Goal: Information Seeking & Learning: Learn about a topic

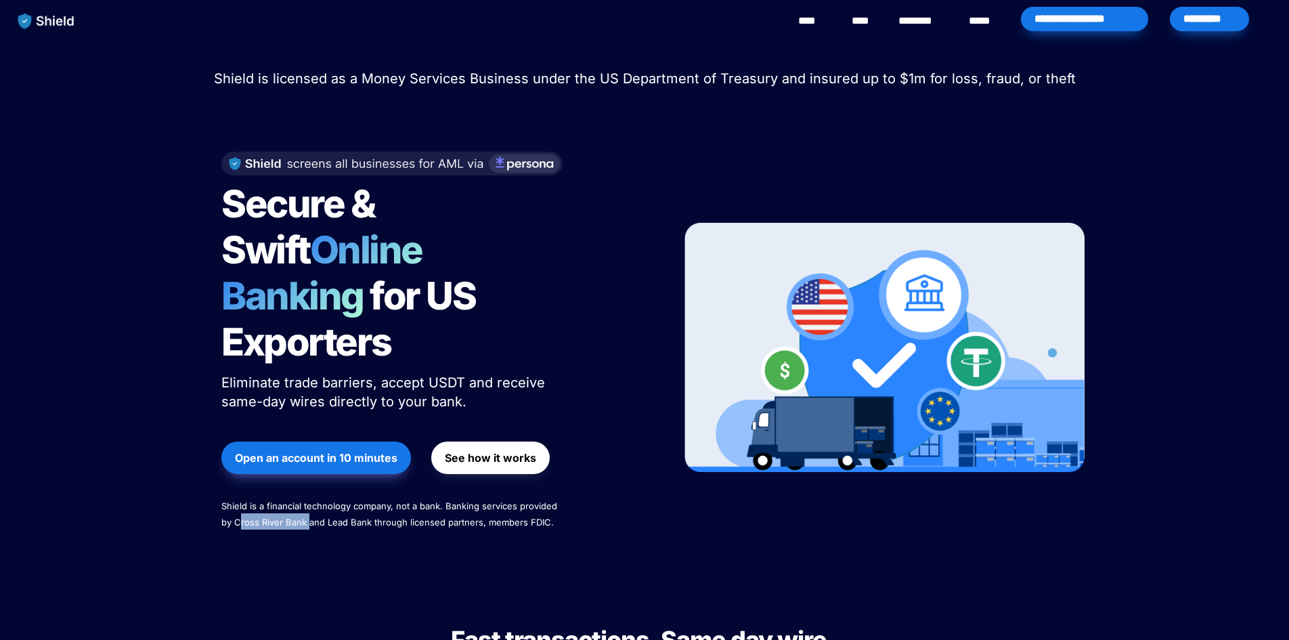
drag, startPoint x: 238, startPoint y: 479, endPoint x: 322, endPoint y: 477, distance: 84.0
click at [309, 500] on span "Shield is a financial technology company, not a bank. Banking services provided…" at bounding box center [390, 513] width 339 height 27
click at [369, 500] on span "Shield is a financial technology company, not a bank. Banking services provided…" at bounding box center [390, 513] width 339 height 27
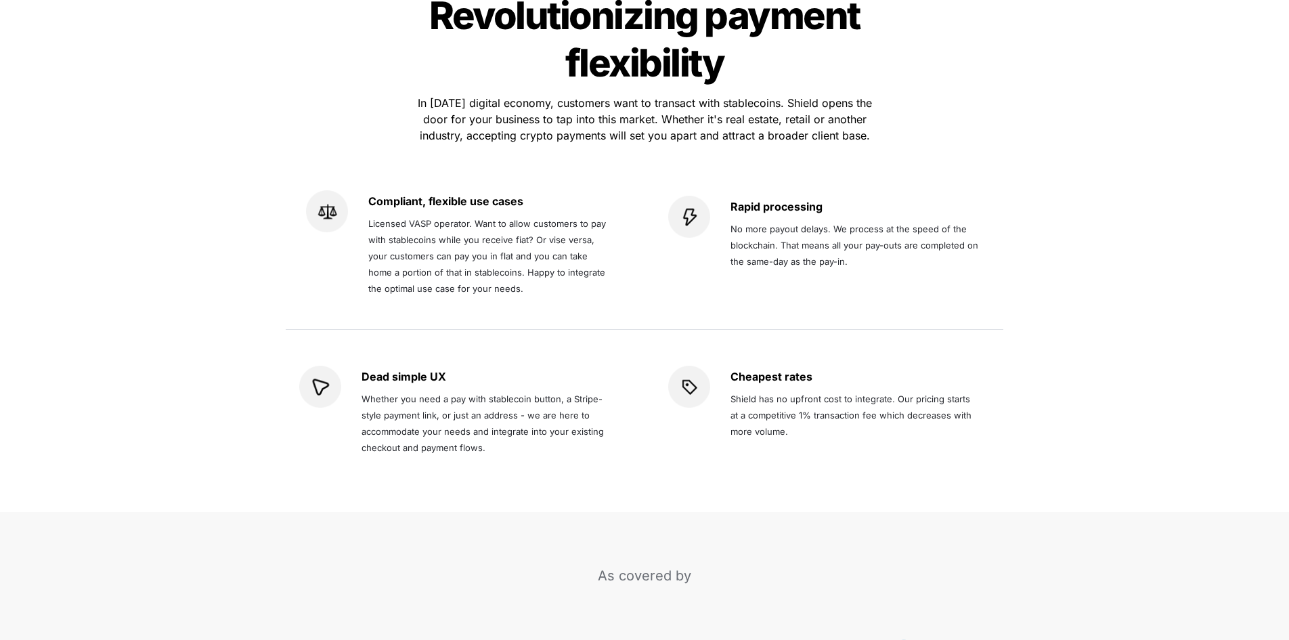
scroll to position [2505, 0]
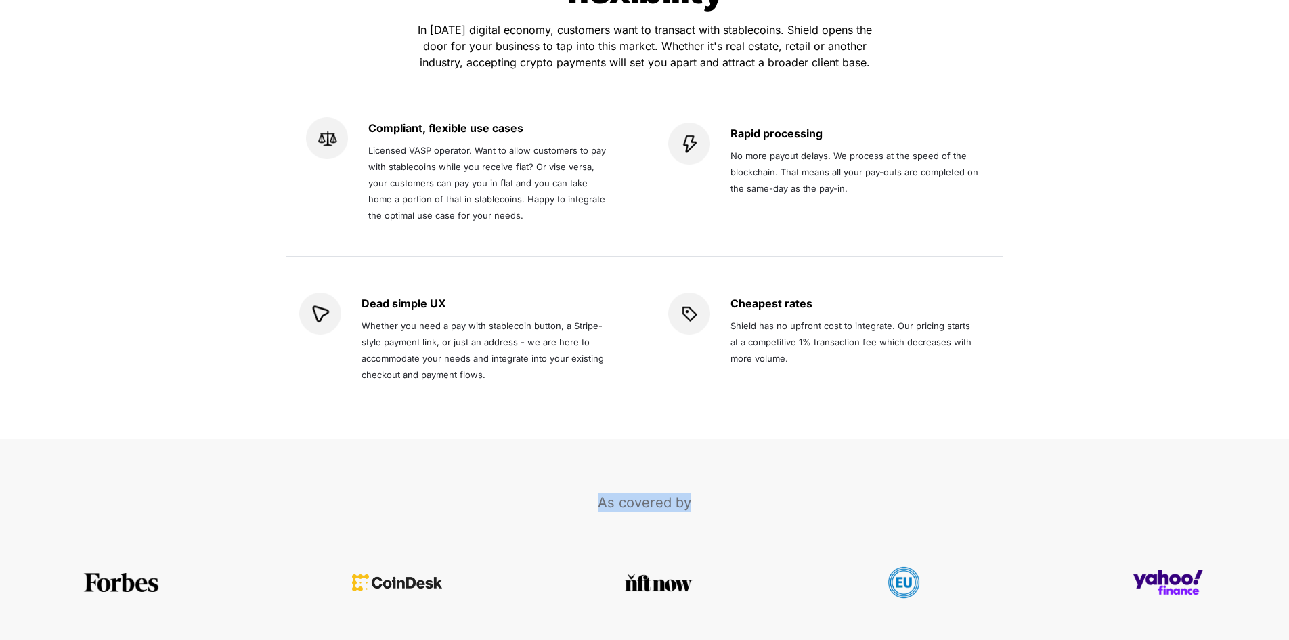
drag, startPoint x: 603, startPoint y: 455, endPoint x: 707, endPoint y: 450, distance: 104.4
click at [707, 490] on p "As covered by" at bounding box center [645, 502] width 542 height 24
click at [787, 439] on div "As covered by" at bounding box center [644, 570] width 1289 height 263
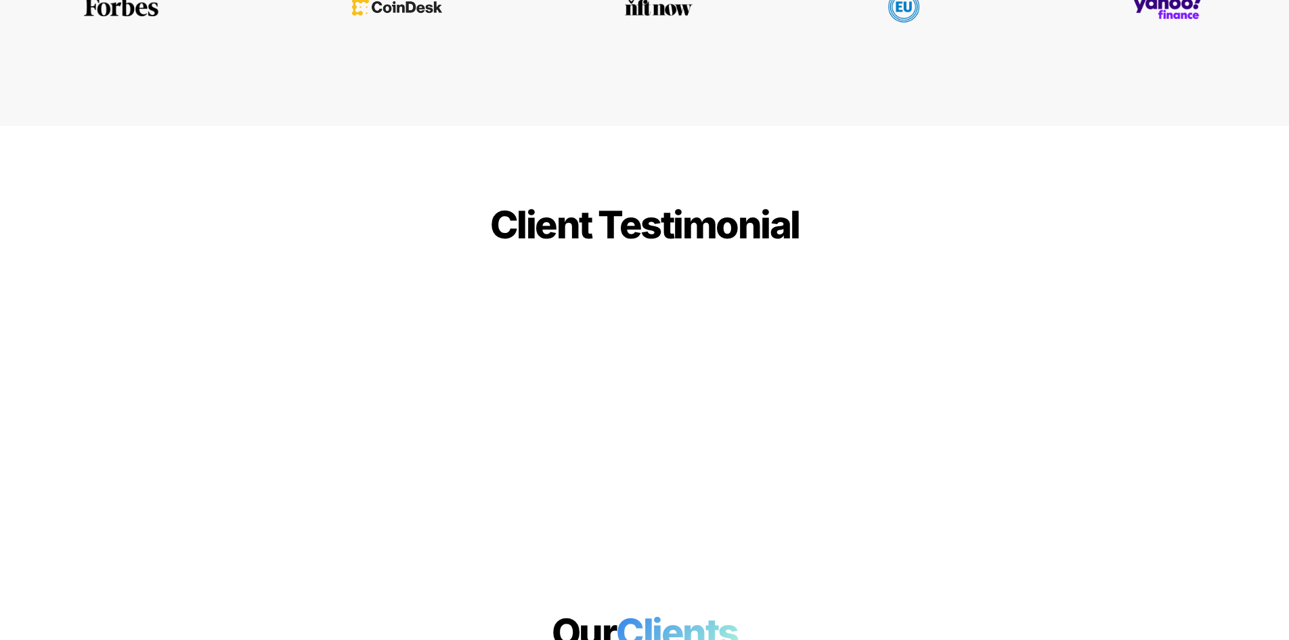
scroll to position [3114, 0]
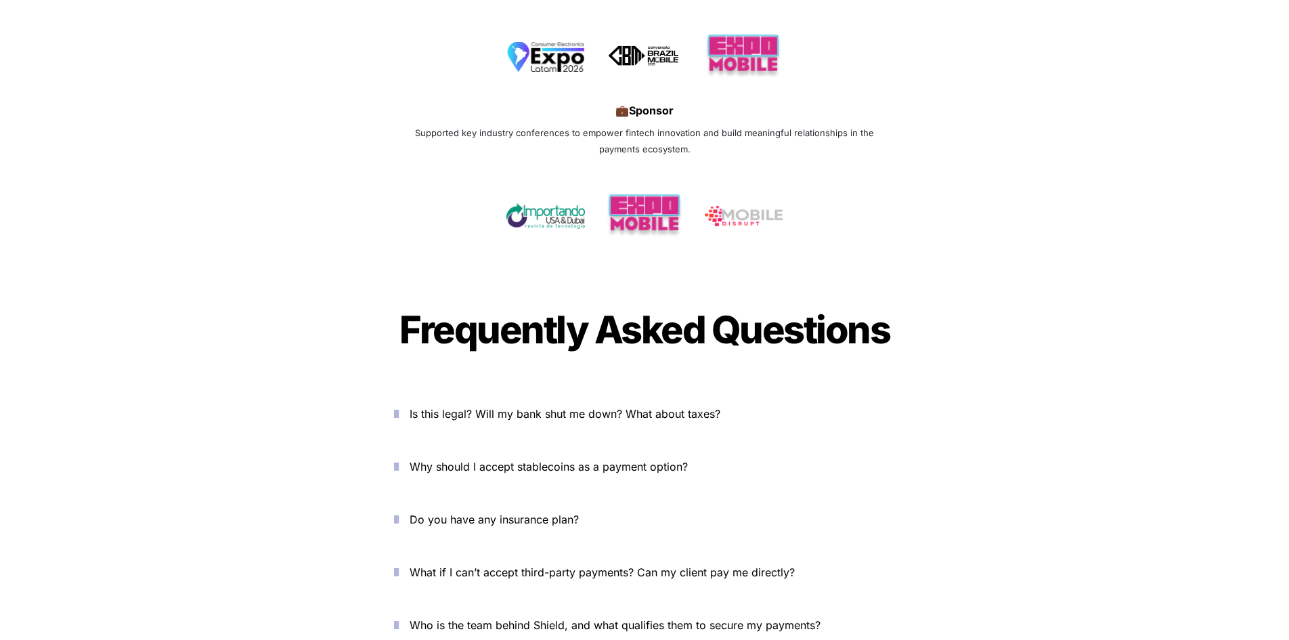
scroll to position [4265, 0]
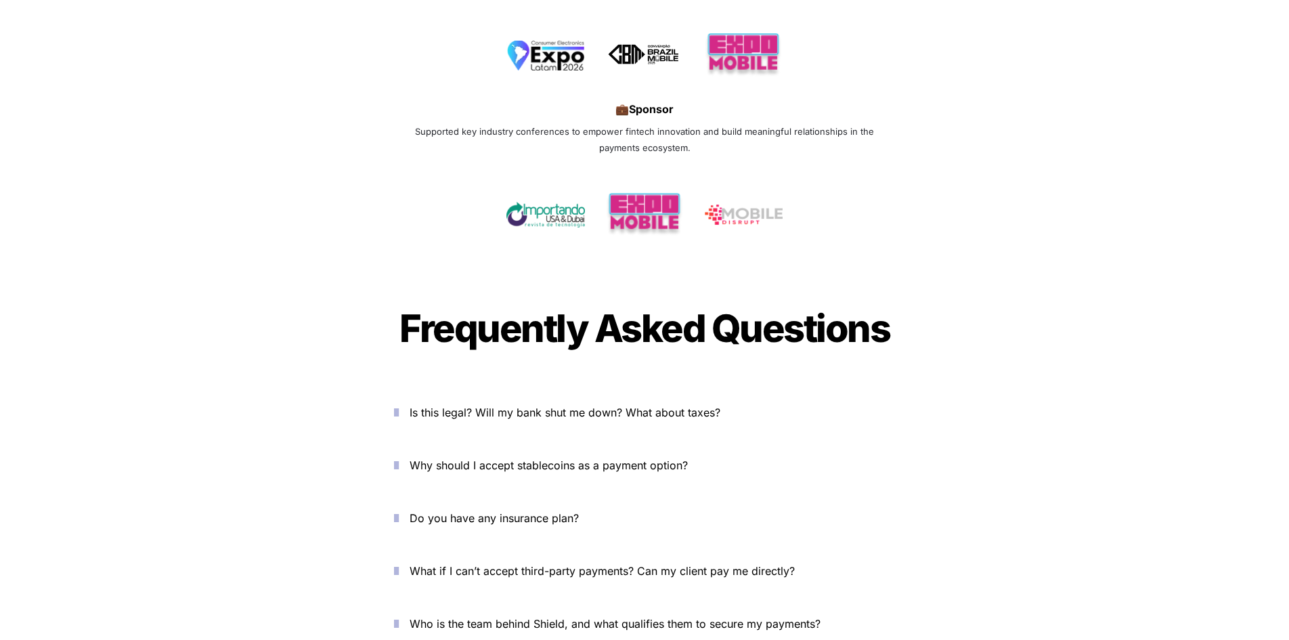
click at [397, 404] on icon "button" at bounding box center [396, 412] width 5 height 16
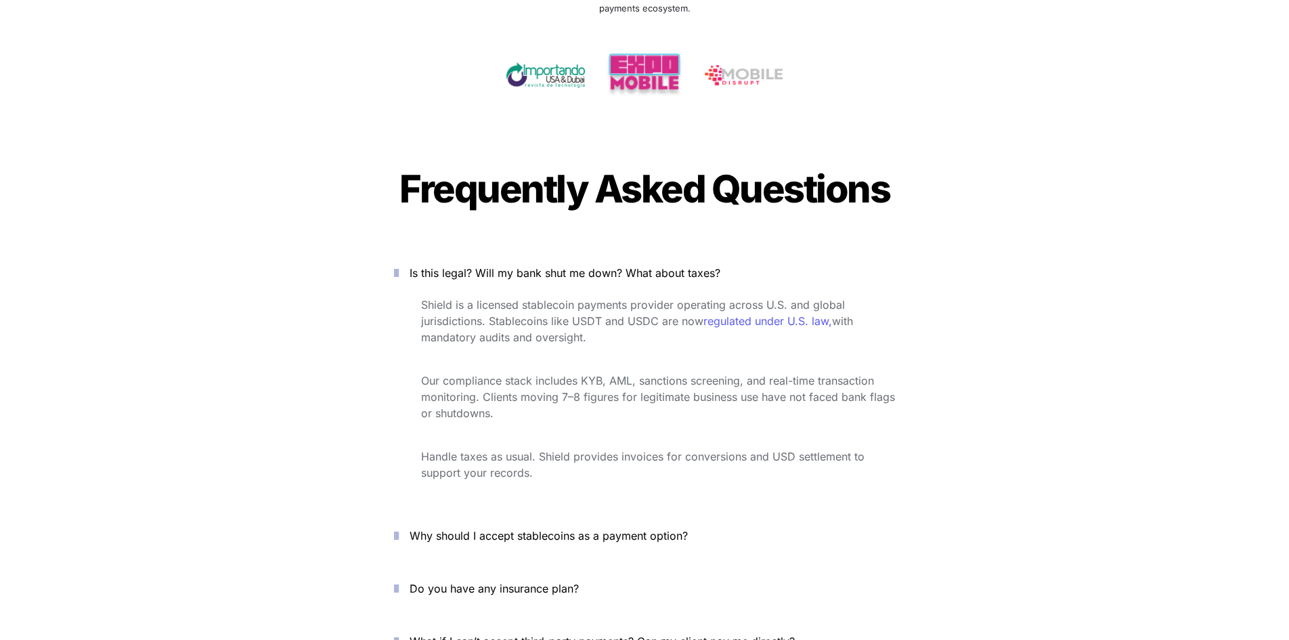
scroll to position [4468, 0]
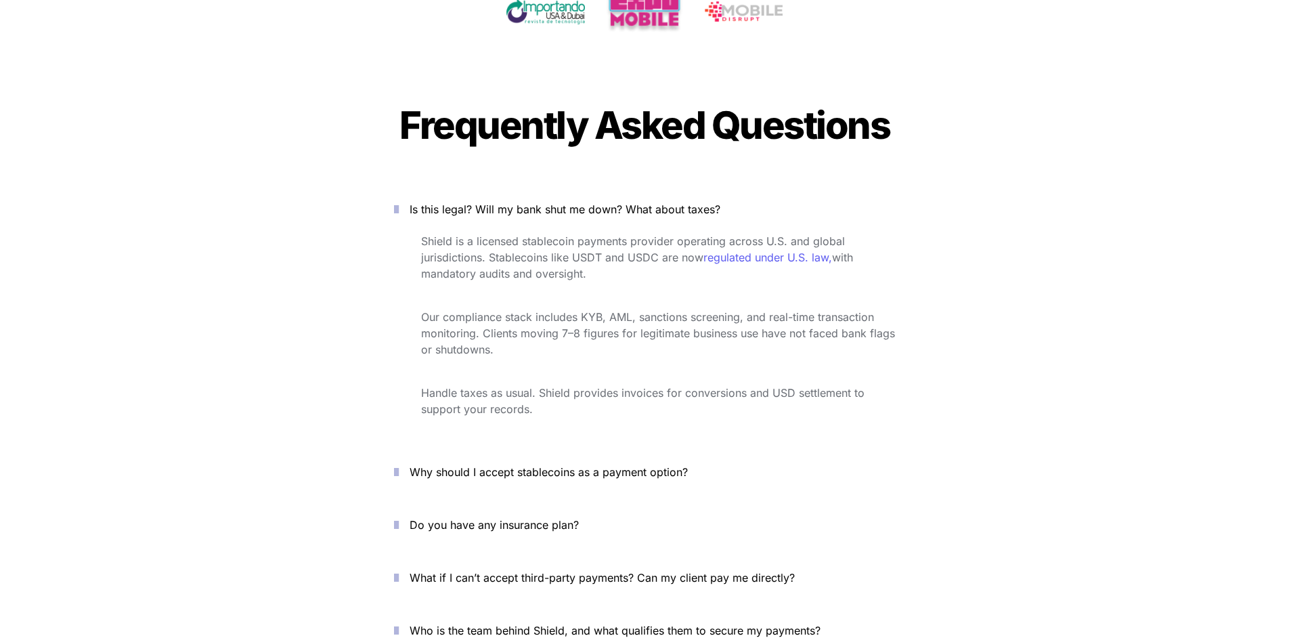
click at [411, 451] on button "Why should I accept stablecoins as a payment option?" at bounding box center [645, 472] width 542 height 42
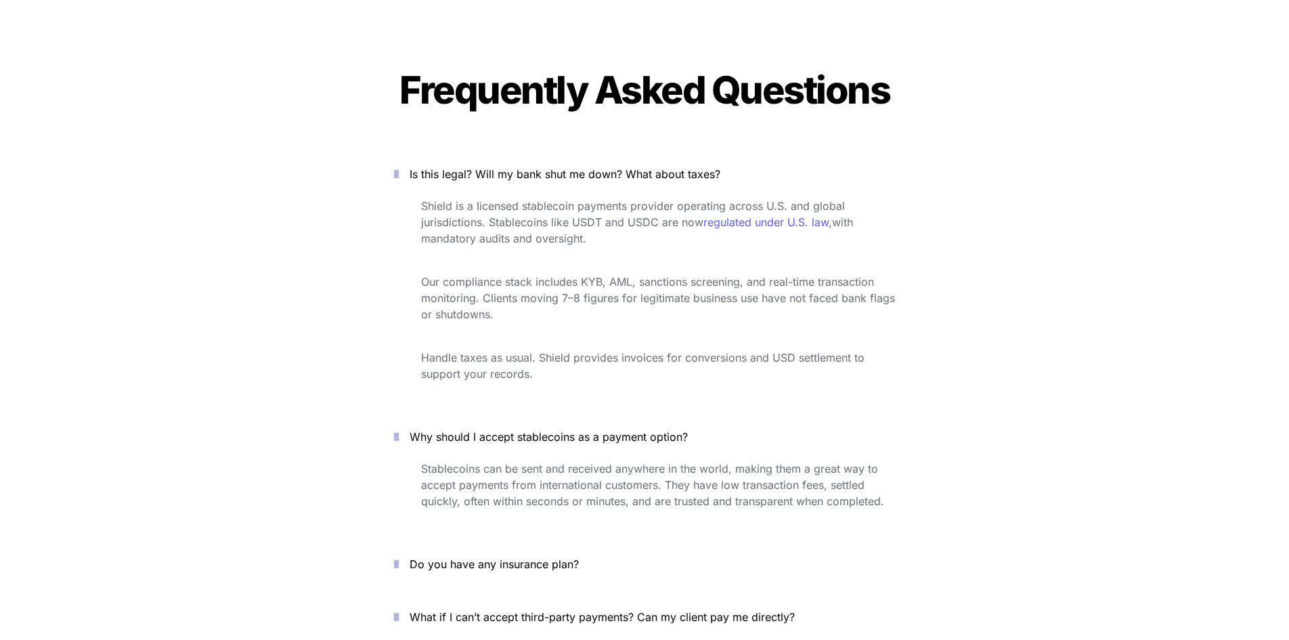
scroll to position [4536, 0]
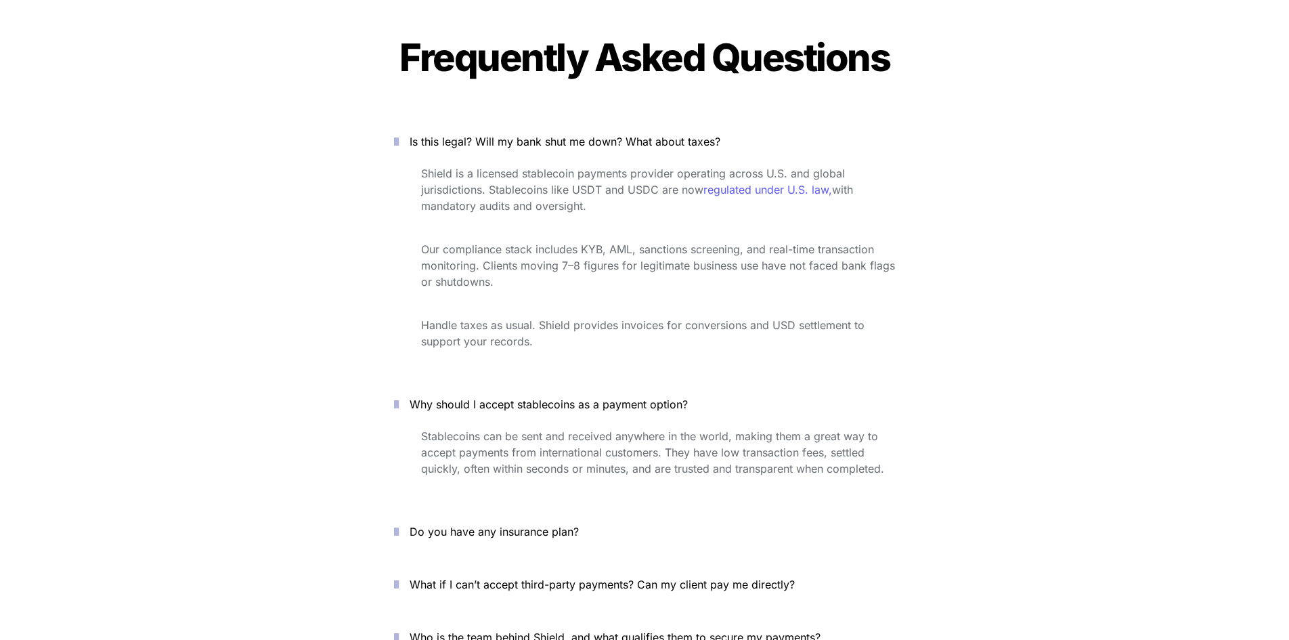
click at [399, 523] on icon "button" at bounding box center [396, 531] width 5 height 16
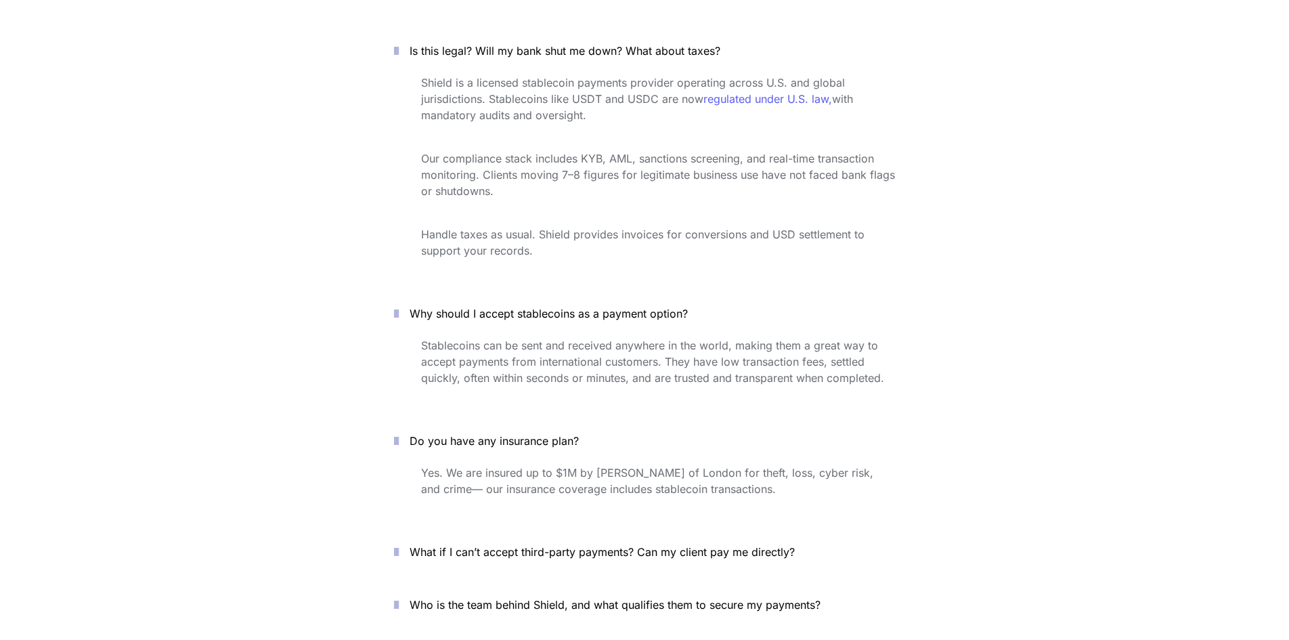
scroll to position [4671, 0]
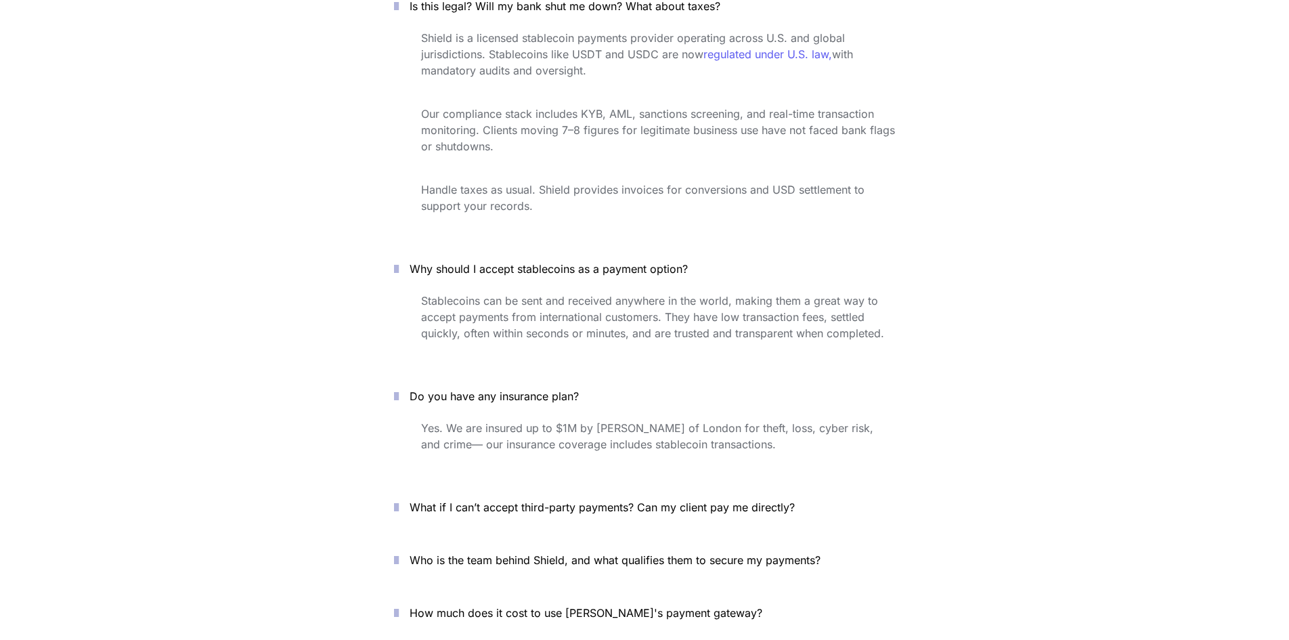
click at [410, 486] on button "What if I can’t accept third-party payments? Can my client pay me directly?" at bounding box center [645, 507] width 542 height 42
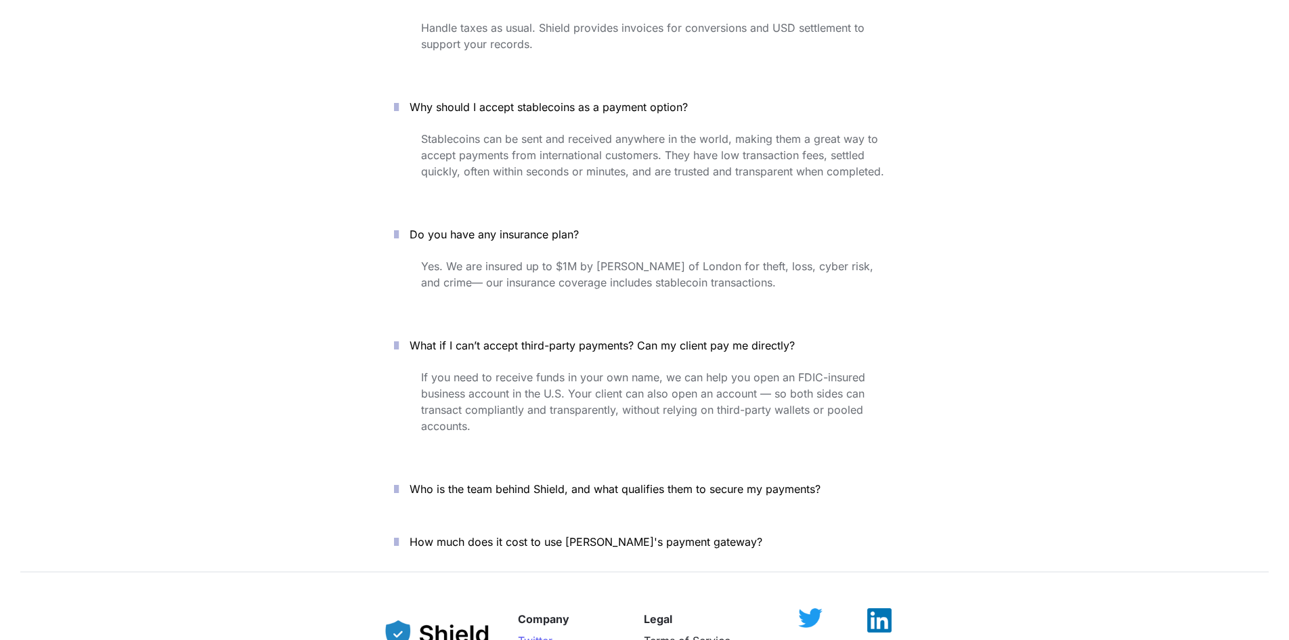
scroll to position [4875, 0]
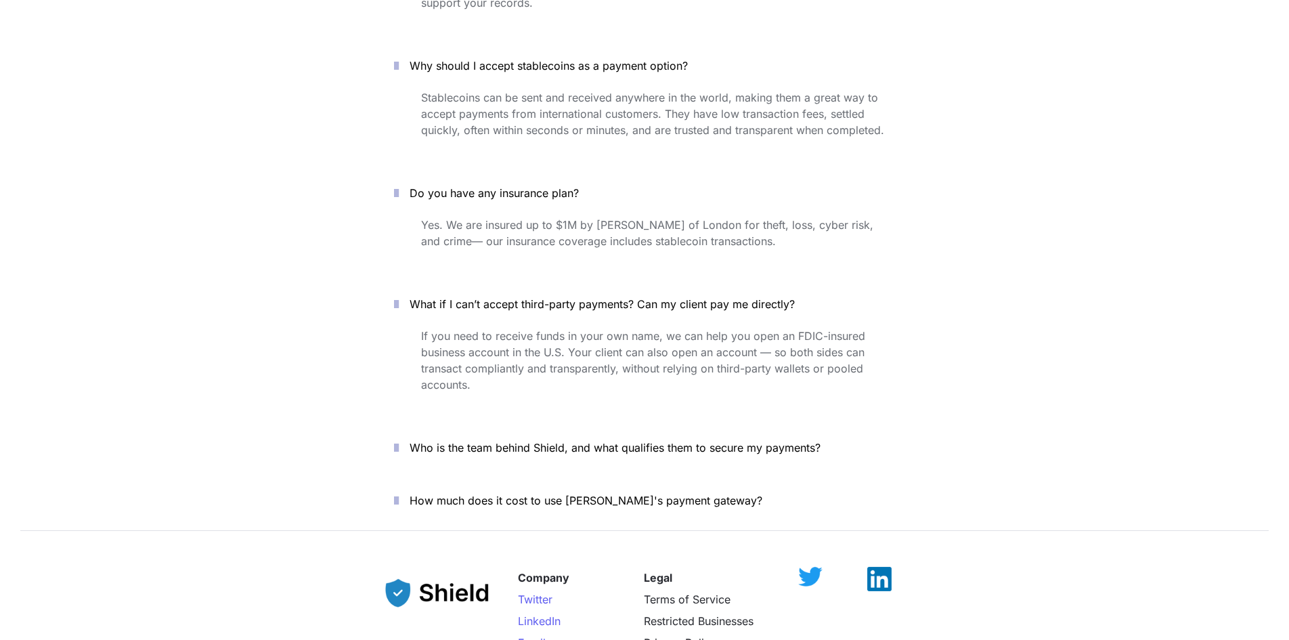
click at [399, 439] on icon "button" at bounding box center [396, 447] width 5 height 16
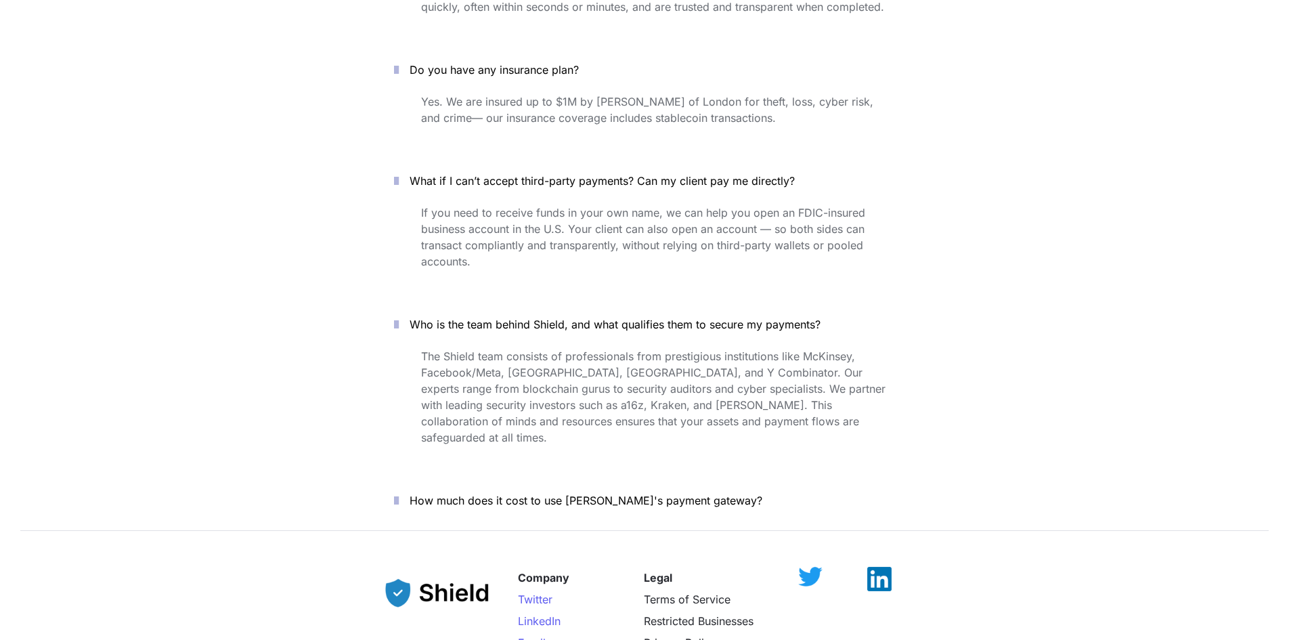
scroll to position [5010, 0]
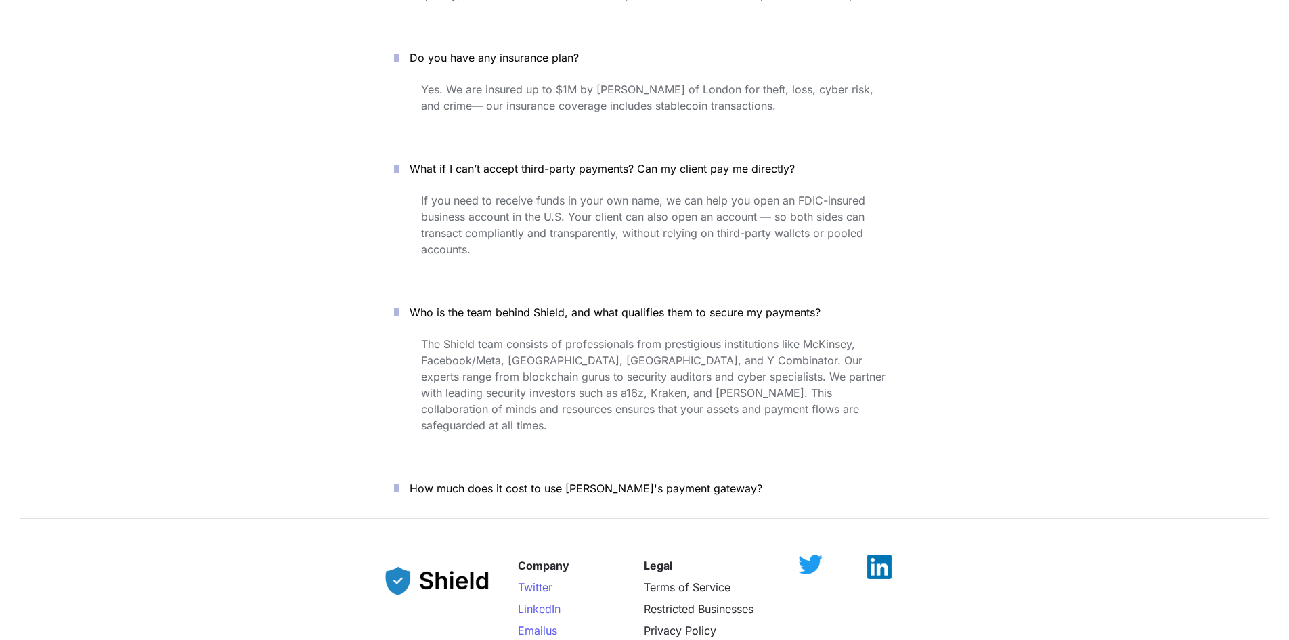
click at [406, 467] on button "How much does it cost to use [PERSON_NAME]'s payment gateway?" at bounding box center [645, 488] width 542 height 42
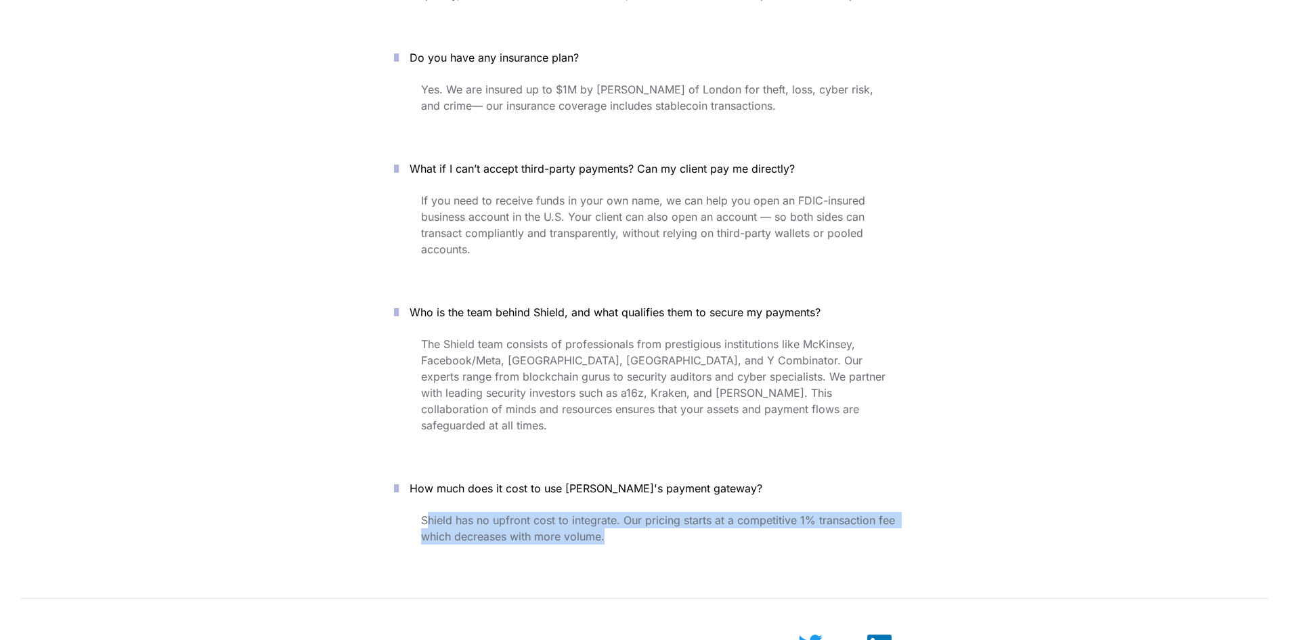
drag, startPoint x: 427, startPoint y: 458, endPoint x: 743, endPoint y: 475, distance: 317.3
click at [743, 509] on p "Shield has no upfront cost to integrate. Our pricing starts at a competitive 1%…" at bounding box center [658, 528] width 474 height 38
click at [469, 513] on span "Shield has no upfront cost to integrate. Our pricing starts at a competitive 1%…" at bounding box center [659, 528] width 477 height 30
drag, startPoint x: 426, startPoint y: 456, endPoint x: 431, endPoint y: 469, distance: 14.3
click at [431, 513] on span "Shield has no upfront cost to integrate. Our pricing starts at a competitive 1%…" at bounding box center [659, 528] width 477 height 30
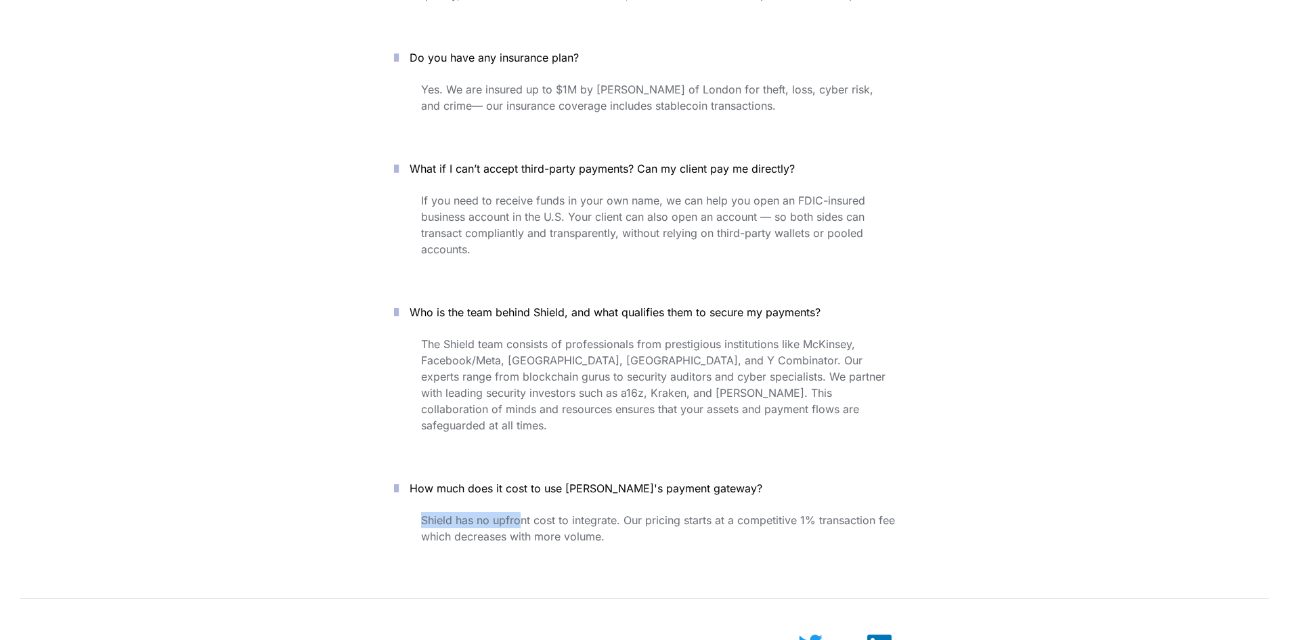
drag, startPoint x: 413, startPoint y: 458, endPoint x: 521, endPoint y: 461, distance: 107.7
click at [521, 509] on div "Shield has no upfront cost to integrate. Our pricing starts at a competitive 1%…" at bounding box center [645, 549] width 542 height 80
drag, startPoint x: 421, startPoint y: 418, endPoint x: 539, endPoint y: 464, distance: 126.7
click at [540, 467] on div "How much does it cost to use [PERSON_NAME]'s payment gateway? [PERSON_NAME] has…" at bounding box center [645, 528] width 542 height 122
click at [427, 481] on span "How much does it cost to use [PERSON_NAME]'s payment gateway?" at bounding box center [586, 488] width 353 height 14
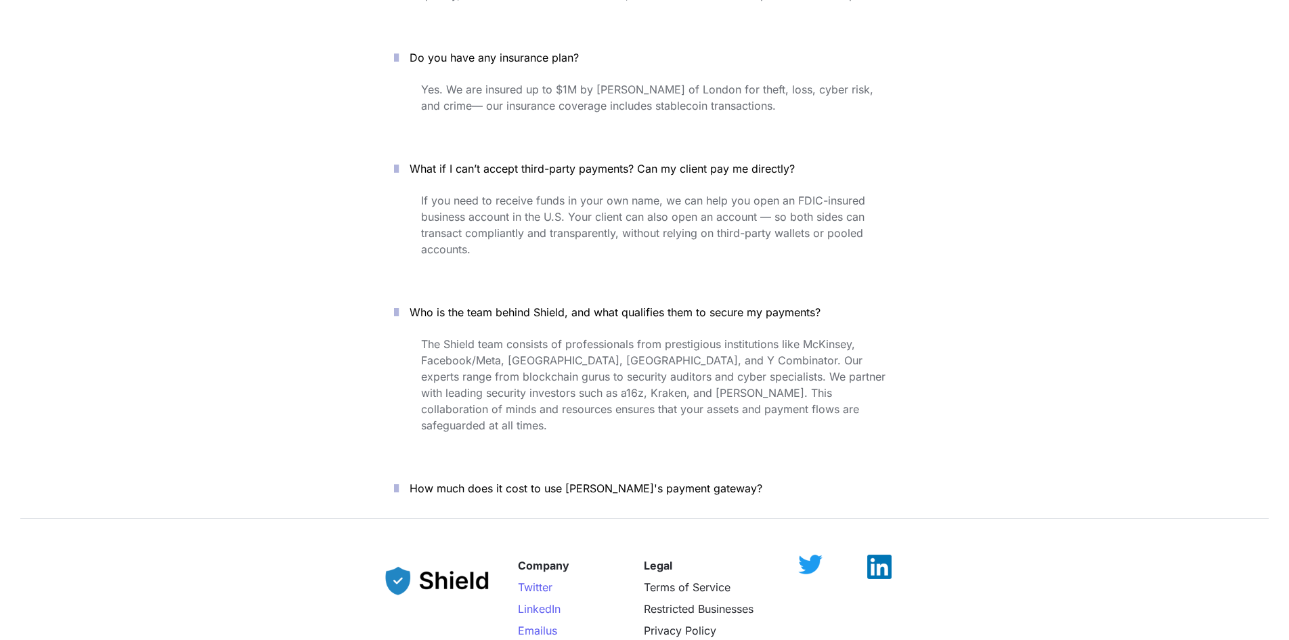
click at [406, 509] on div at bounding box center [644, 518] width 1289 height 18
click at [399, 480] on icon "button" at bounding box center [396, 488] width 5 height 16
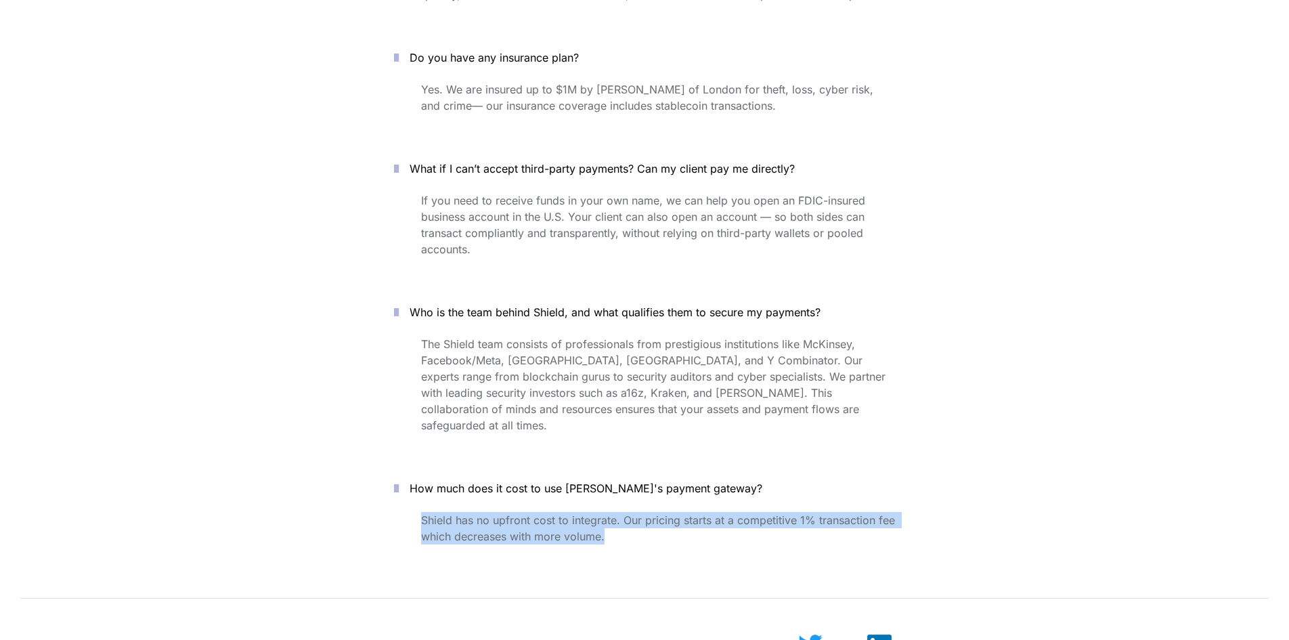
click at [388, 509] on div "Shield has no upfront cost to integrate. Our pricing starts at a competitive 1%…" at bounding box center [645, 549] width 542 height 80
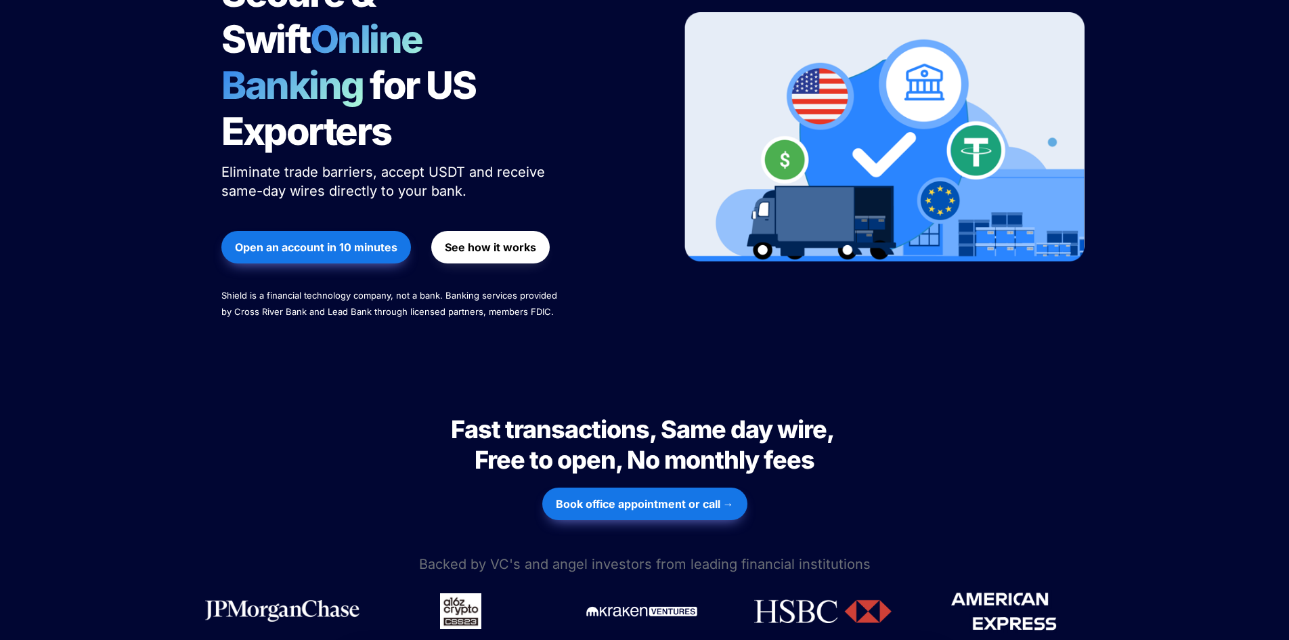
scroll to position [0, 0]
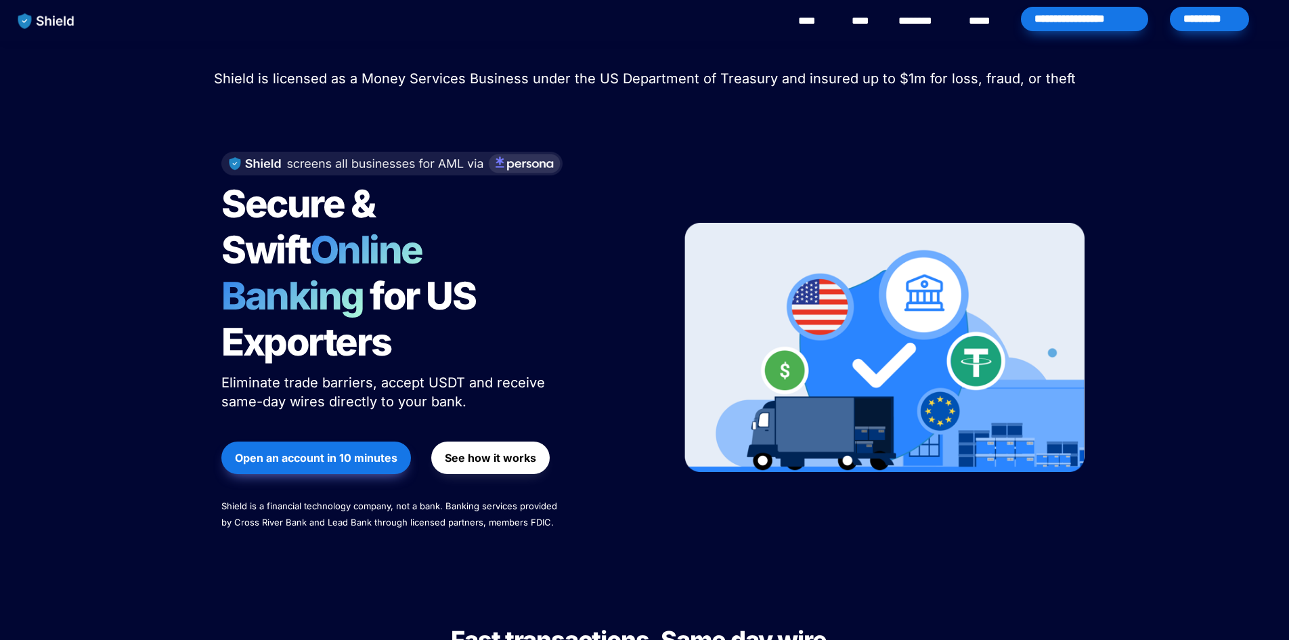
click at [1104, 17] on div "**********" at bounding box center [1084, 19] width 127 height 24
